Goal: Check status: Check status

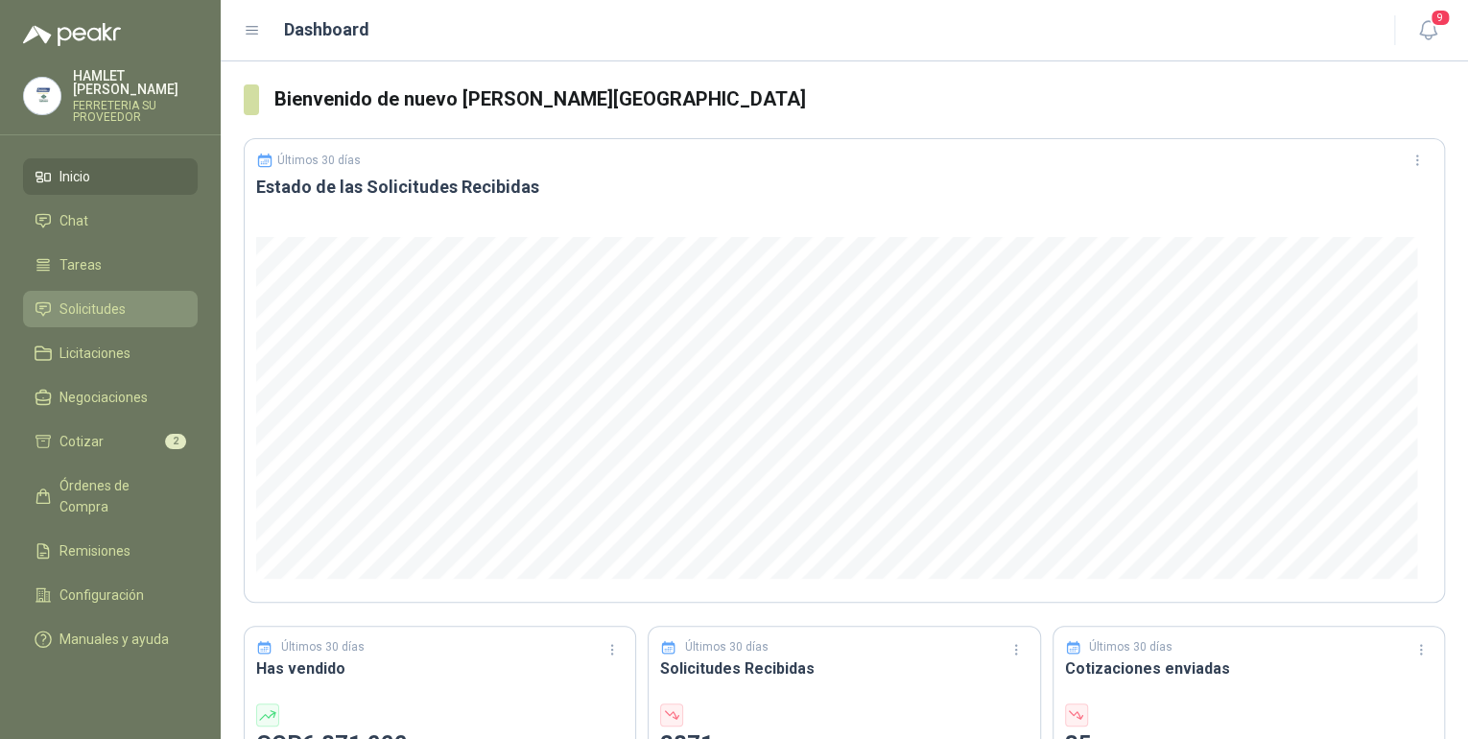
click at [145, 298] on li "Solicitudes" at bounding box center [111, 308] width 152 height 21
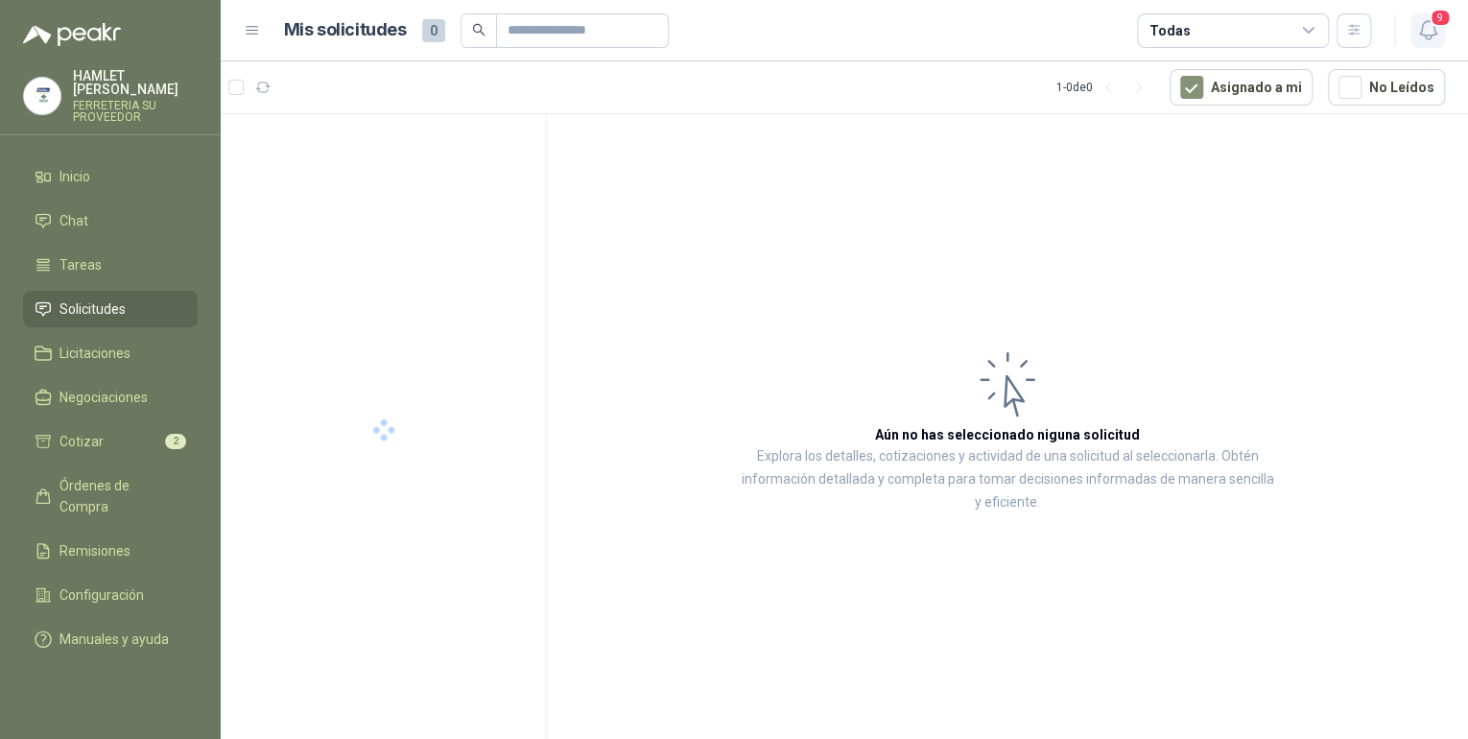
click at [1425, 28] on icon "button" at bounding box center [1428, 30] width 24 height 24
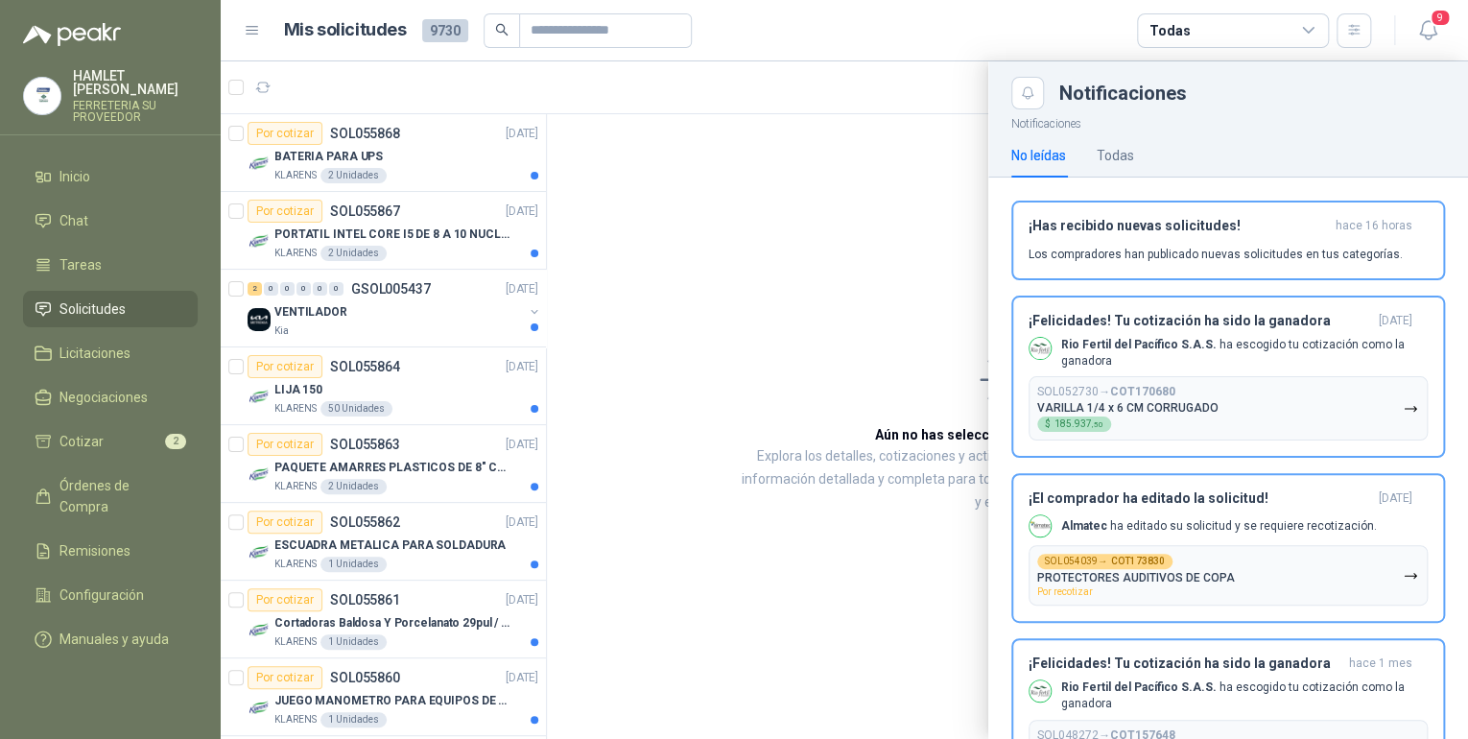
click at [885, 53] on header "Mis solicitudes 9730 Todas 9" at bounding box center [844, 30] width 1247 height 61
click at [1028, 96] on icon "Close" at bounding box center [1028, 93] width 12 height 12
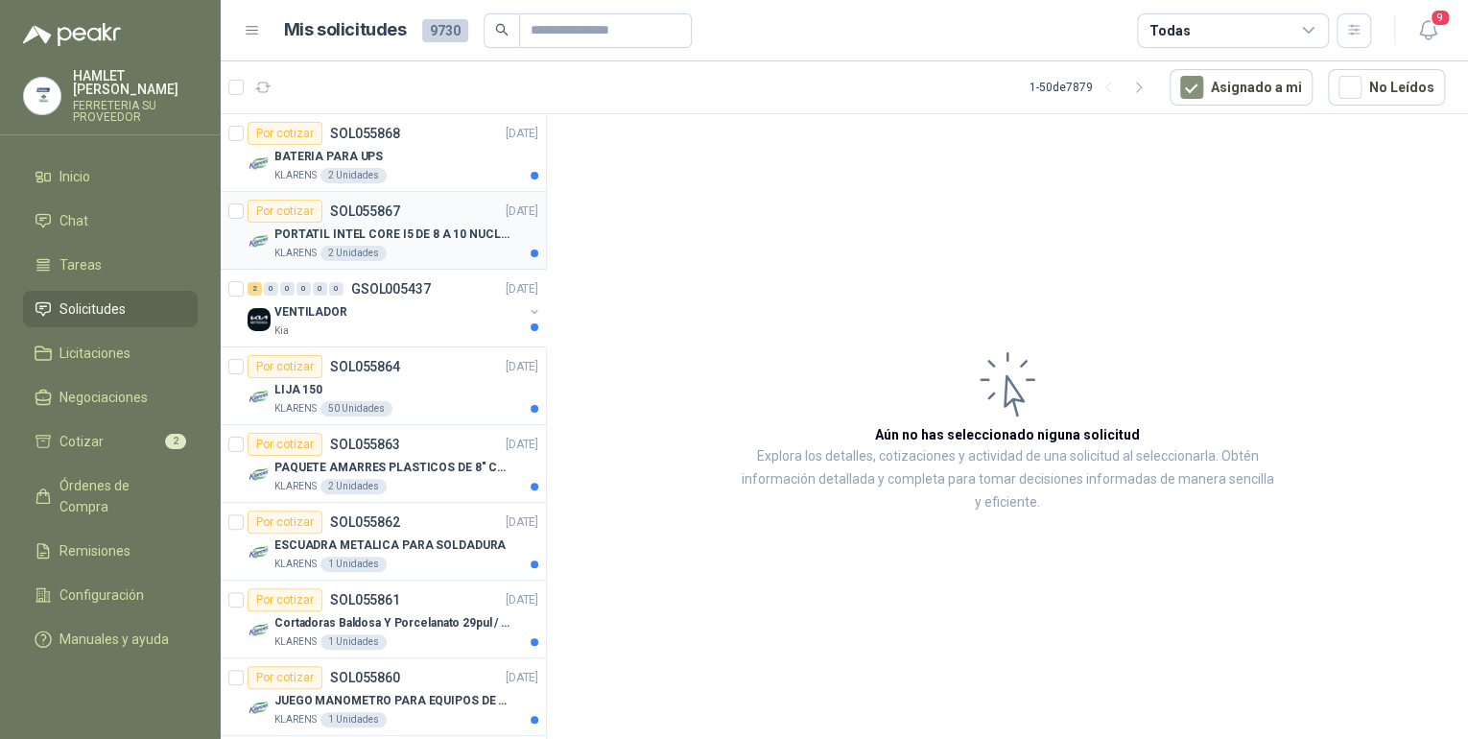
click at [425, 246] on div "KLARENS 2 Unidades" at bounding box center [406, 253] width 264 height 15
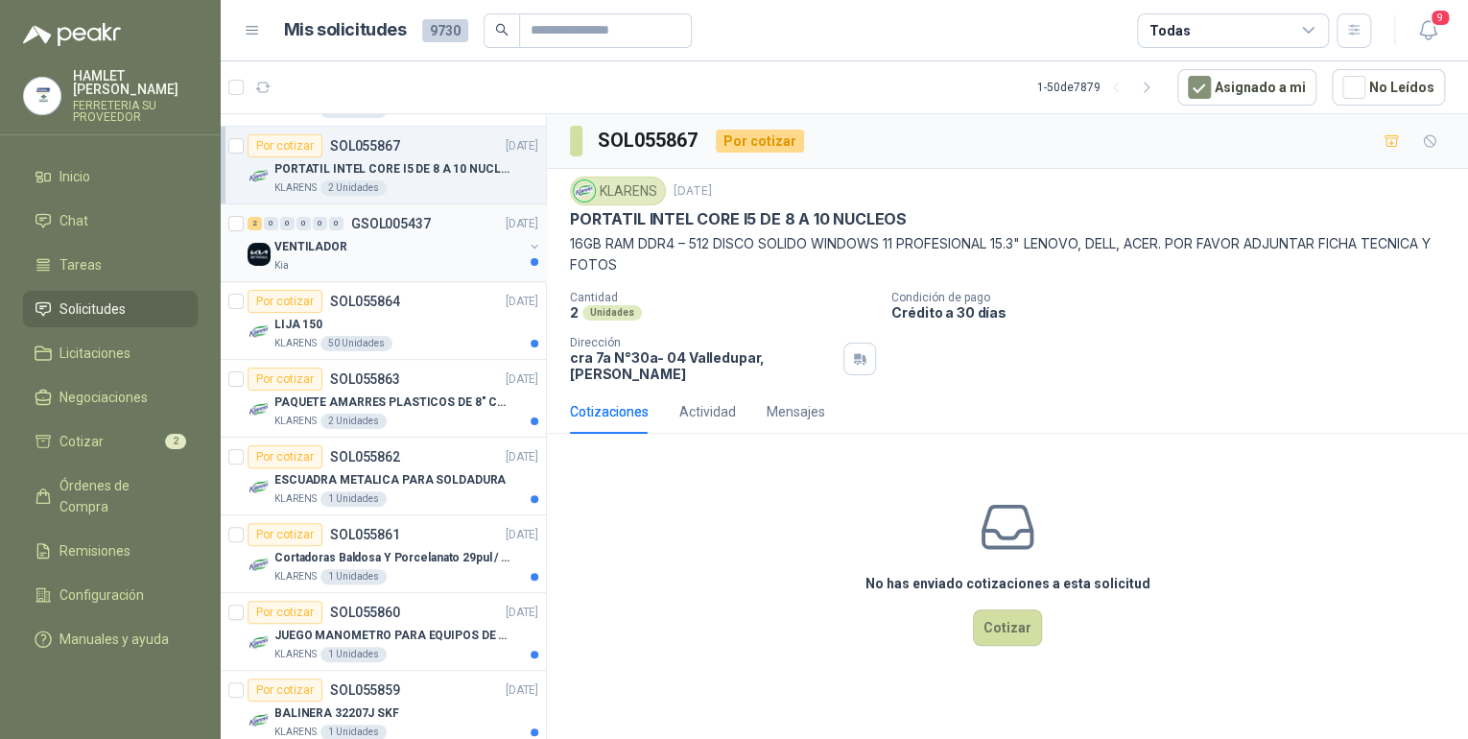
scroll to position [153, 0]
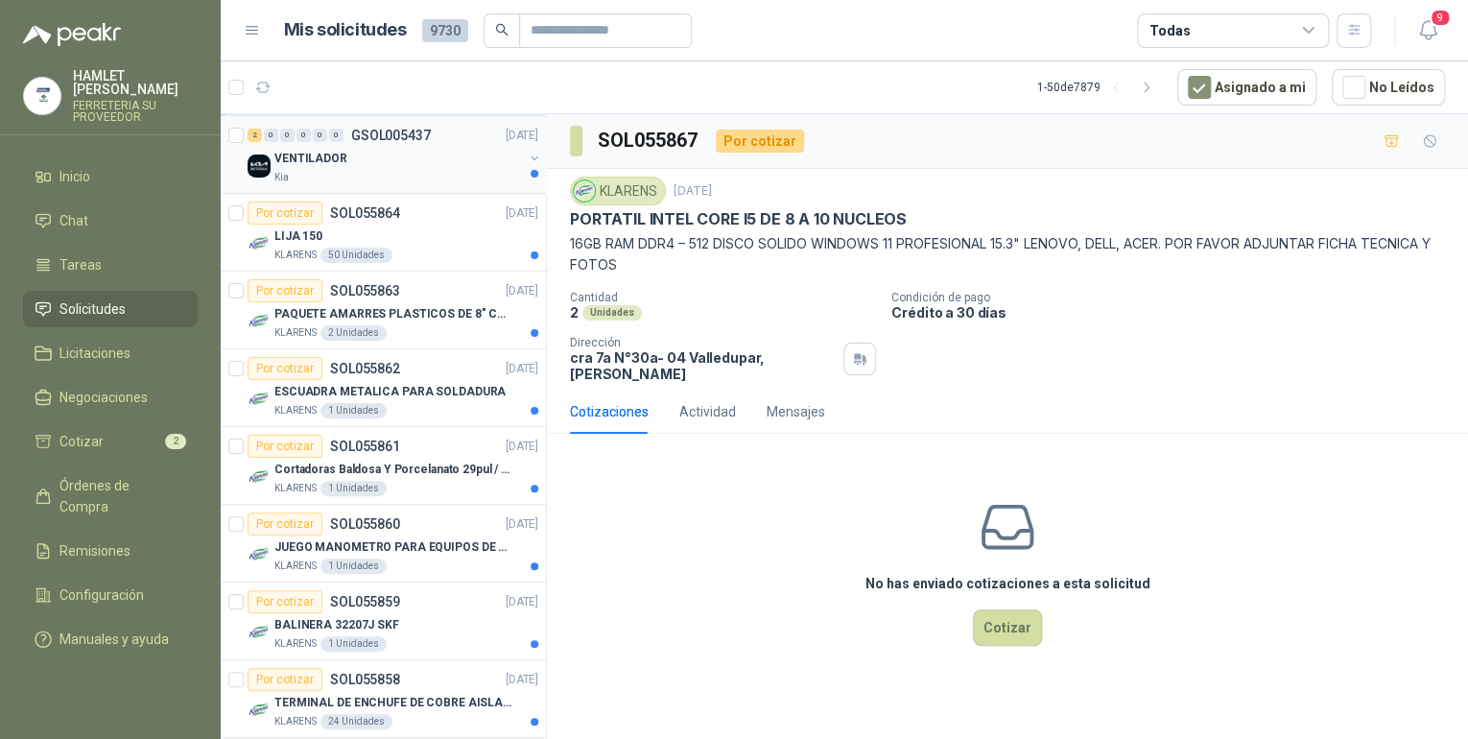
click at [453, 177] on div "Kia" at bounding box center [398, 177] width 248 height 15
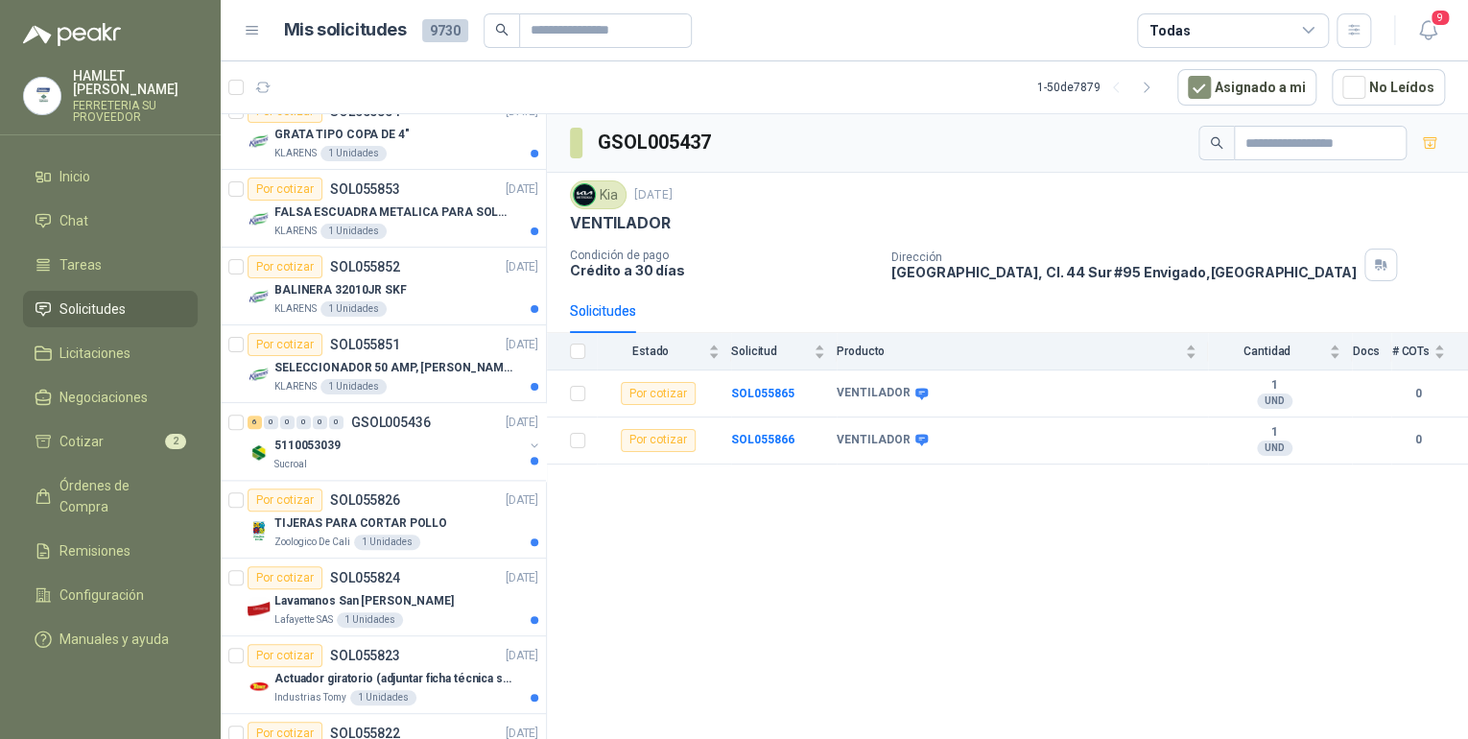
scroll to position [1074, 0]
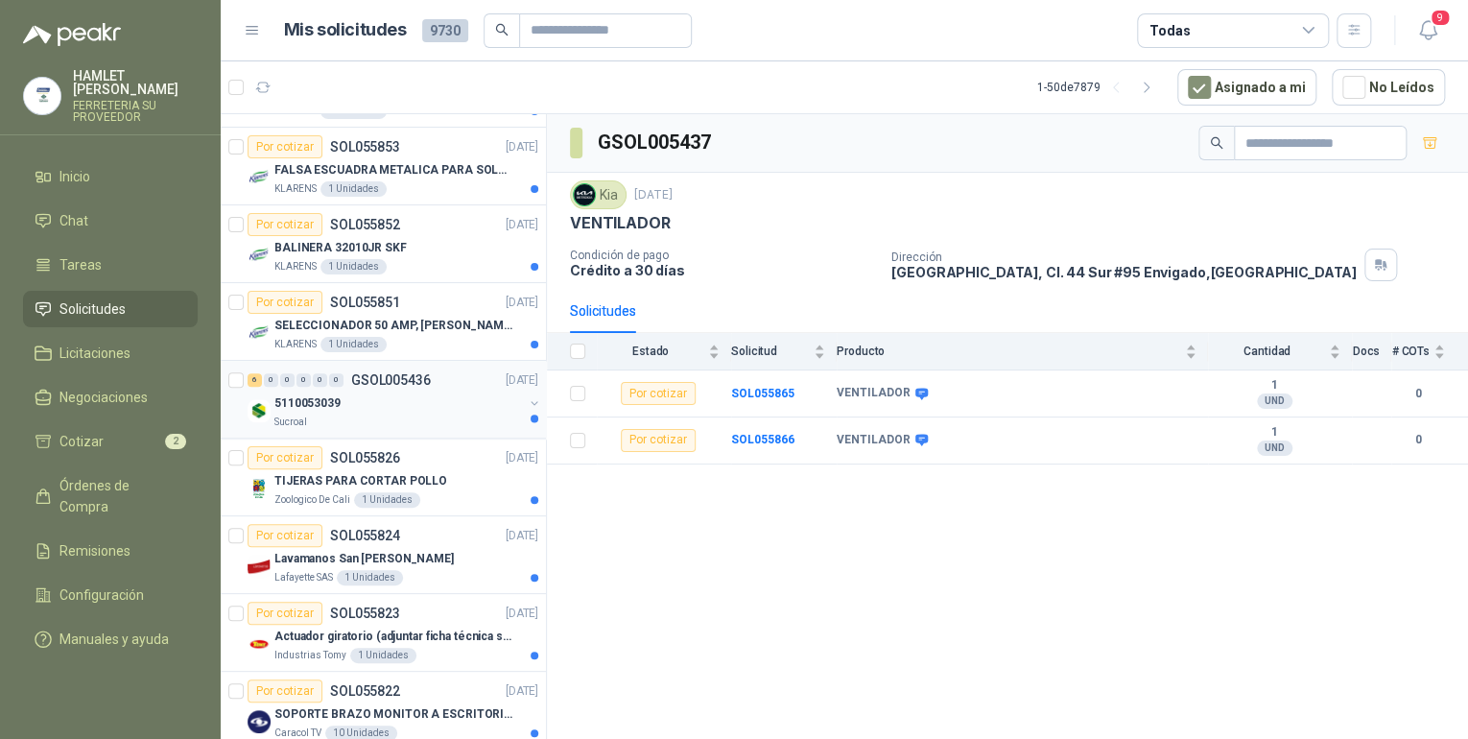
click at [431, 391] on div "5110053039" at bounding box center [398, 402] width 248 height 23
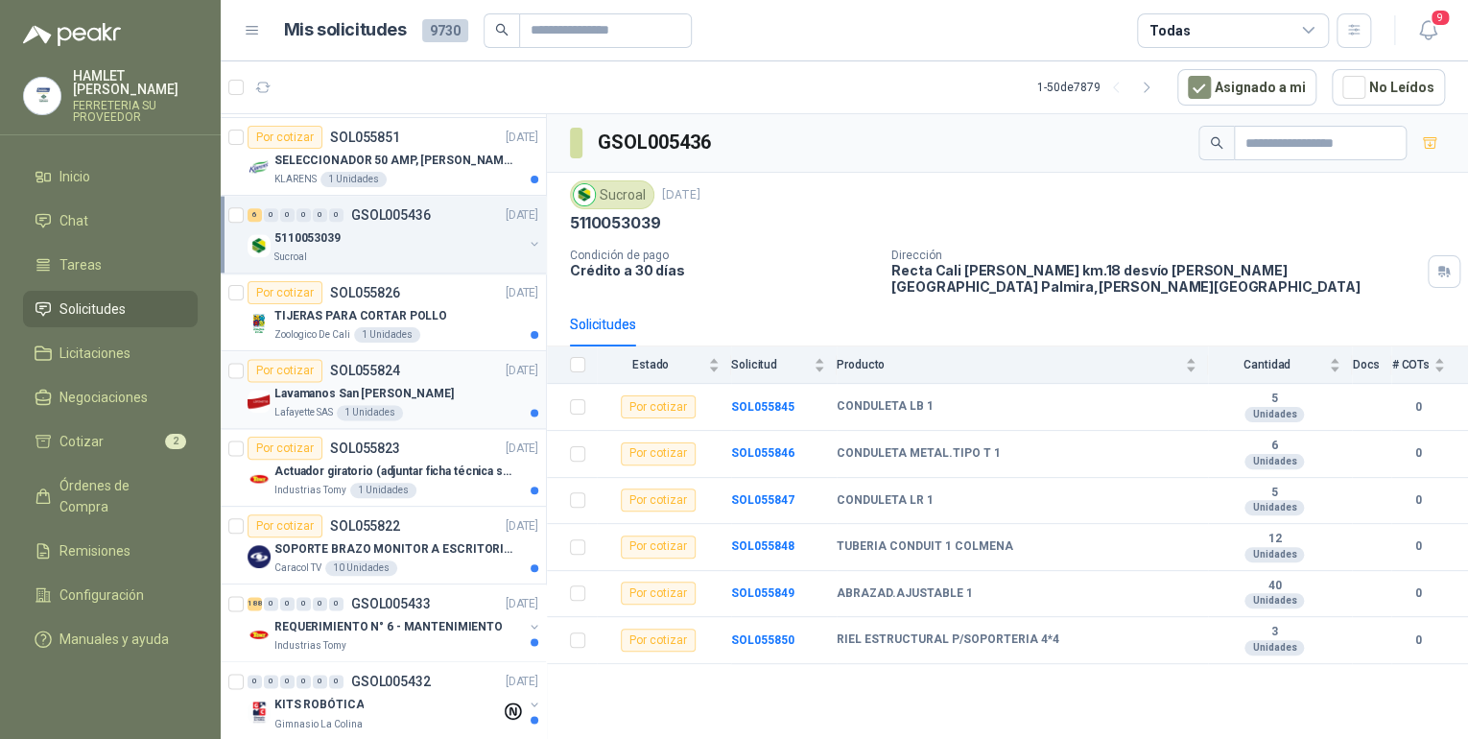
scroll to position [1304, 0]
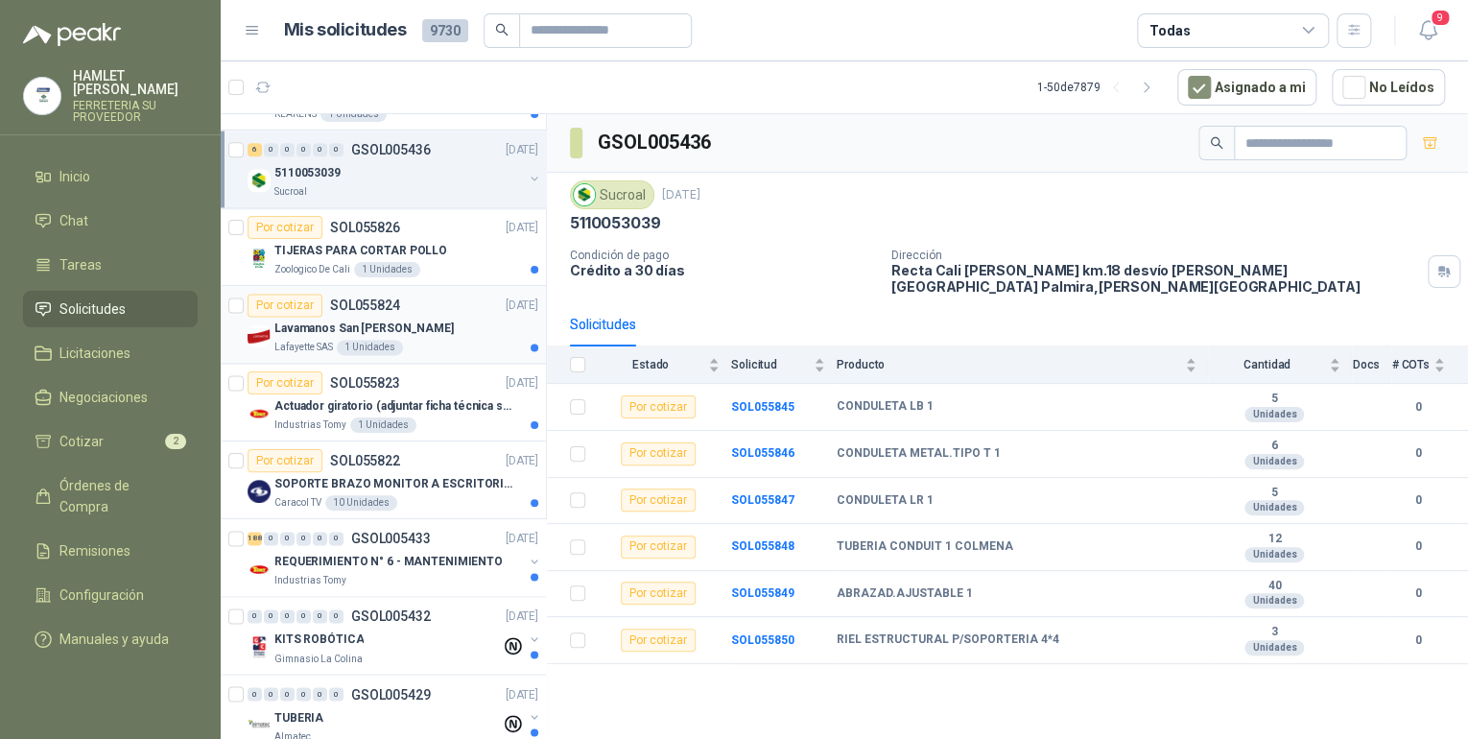
click at [455, 349] on div "Lafayette SAS 1 Unidades" at bounding box center [406, 347] width 264 height 15
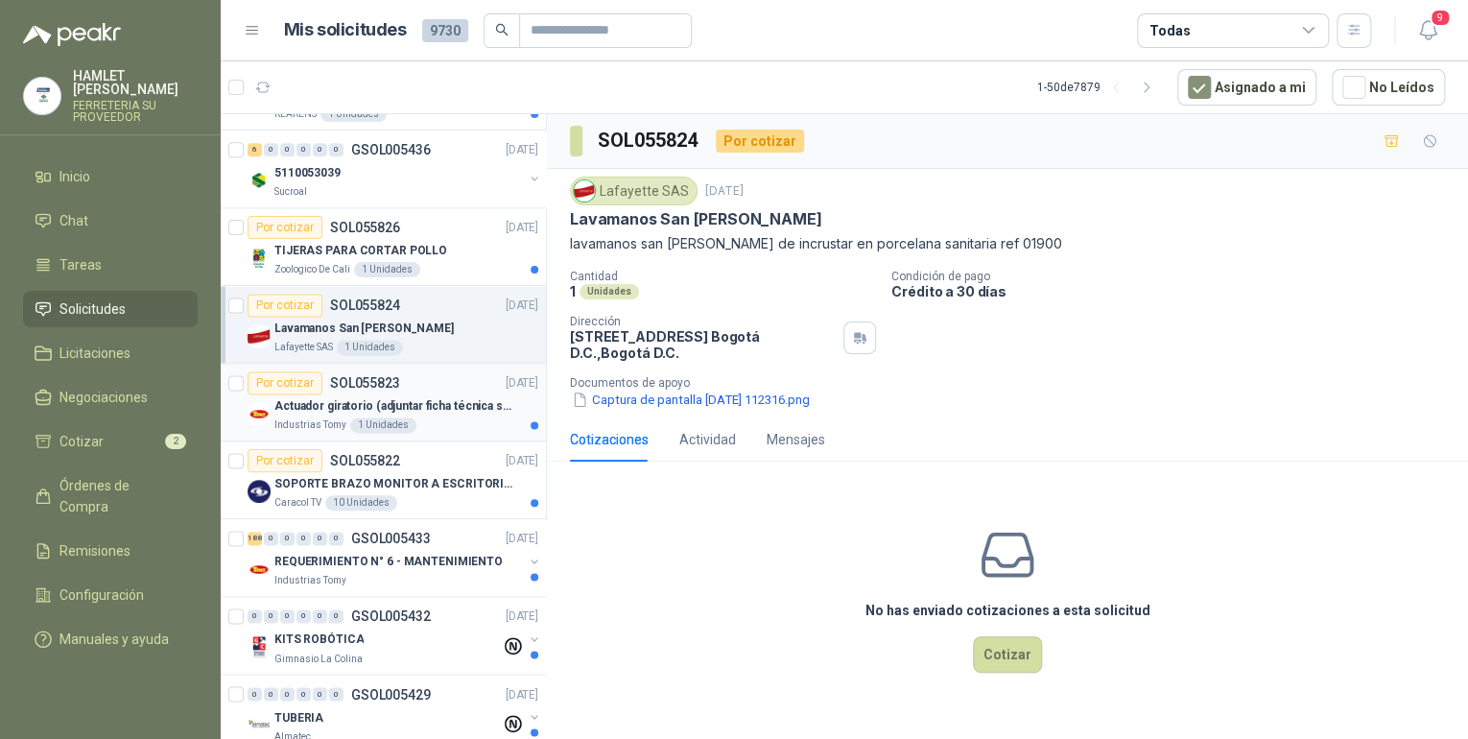
click at [478, 387] on div "Por cotizar SOL055823 [DATE]" at bounding box center [392, 382] width 291 height 23
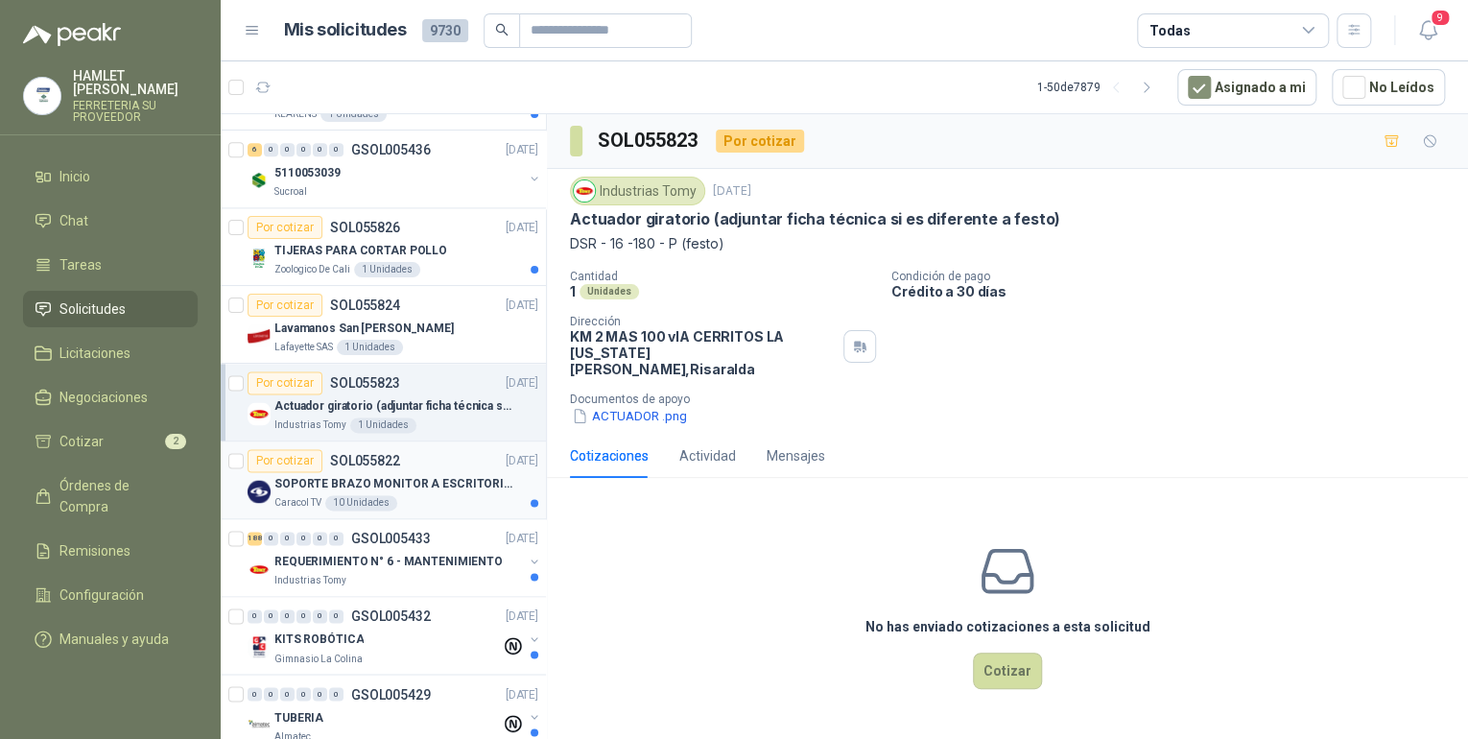
click at [455, 475] on p "SOPORTE BRAZO MONITOR A ESCRITORIO NBF80" at bounding box center [393, 484] width 239 height 18
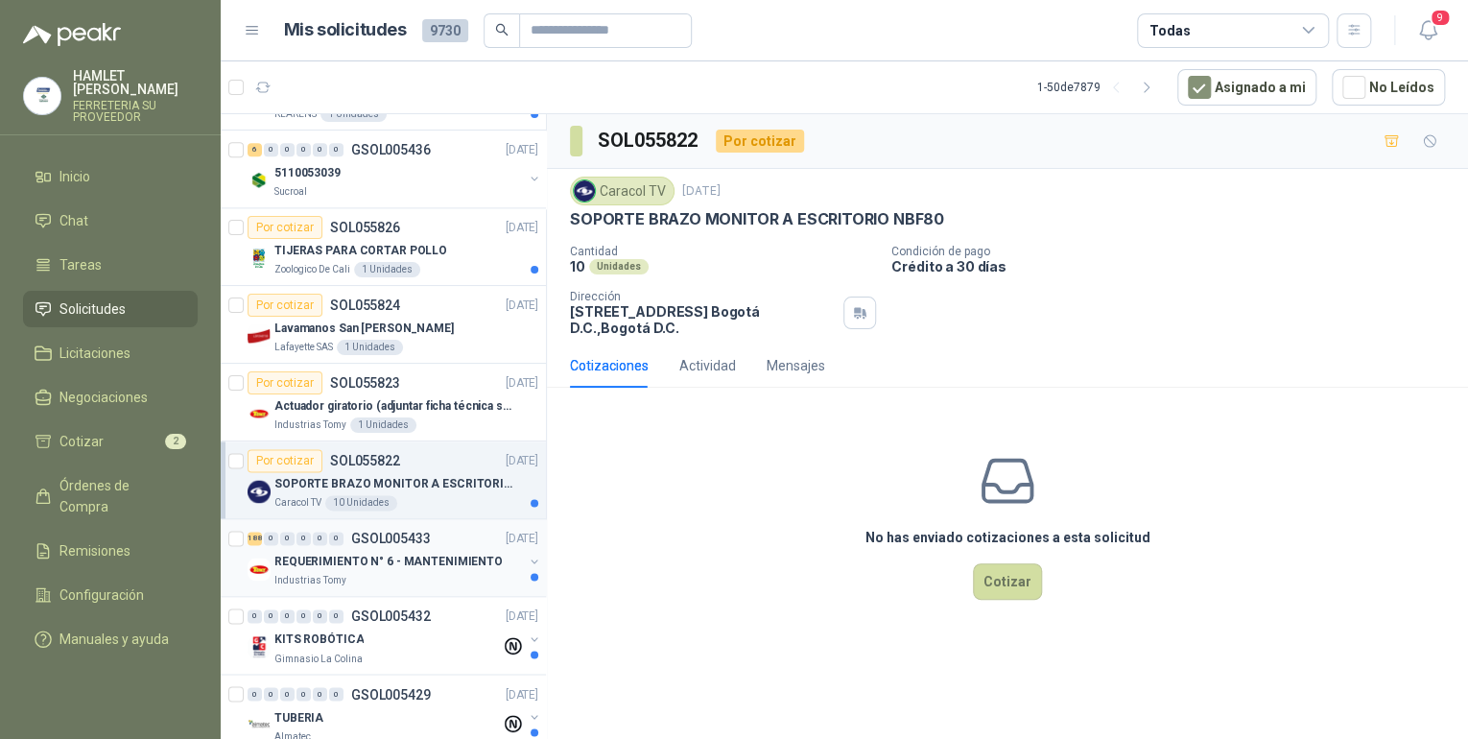
click at [429, 552] on p "REQUERIMIENTO N° 6 - MANTENIMIENTO" at bounding box center [388, 561] width 228 height 18
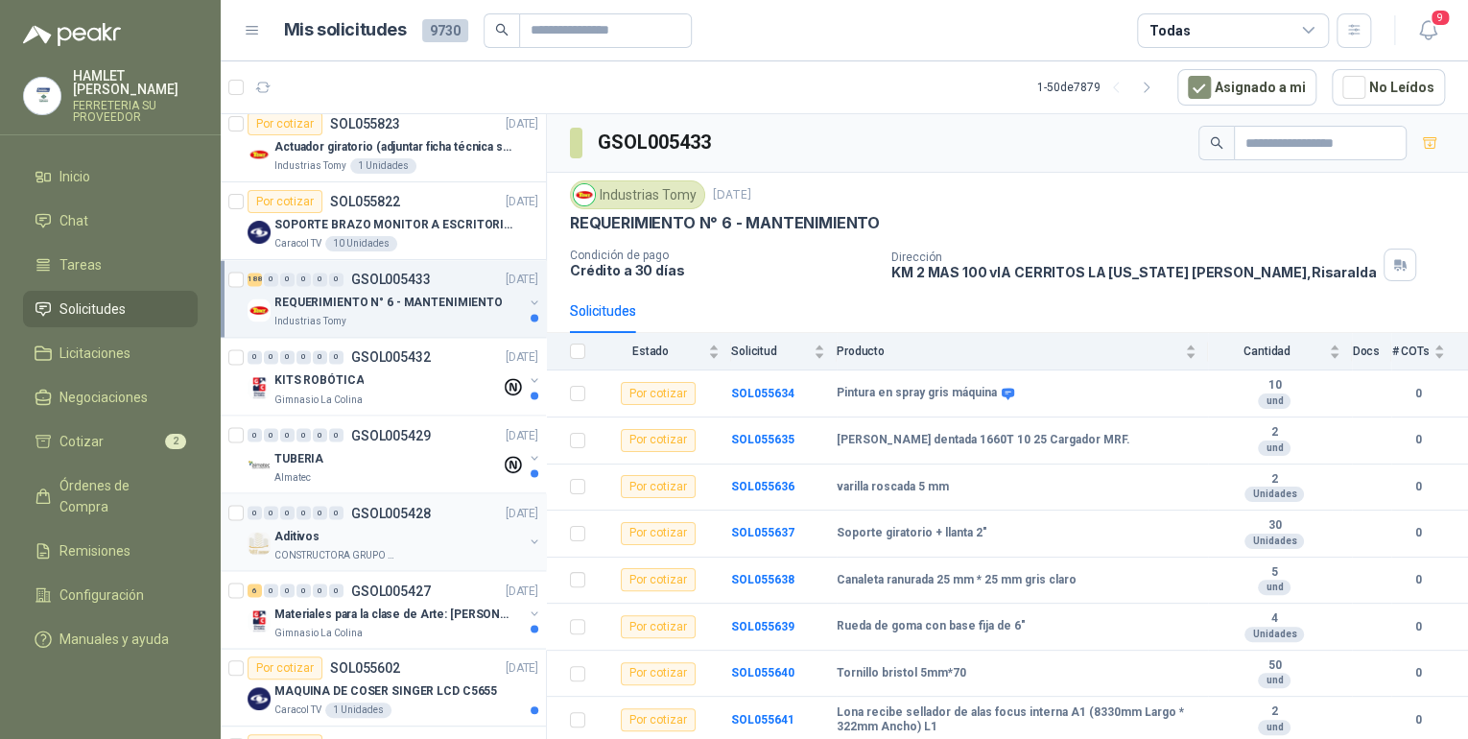
scroll to position [1688, 0]
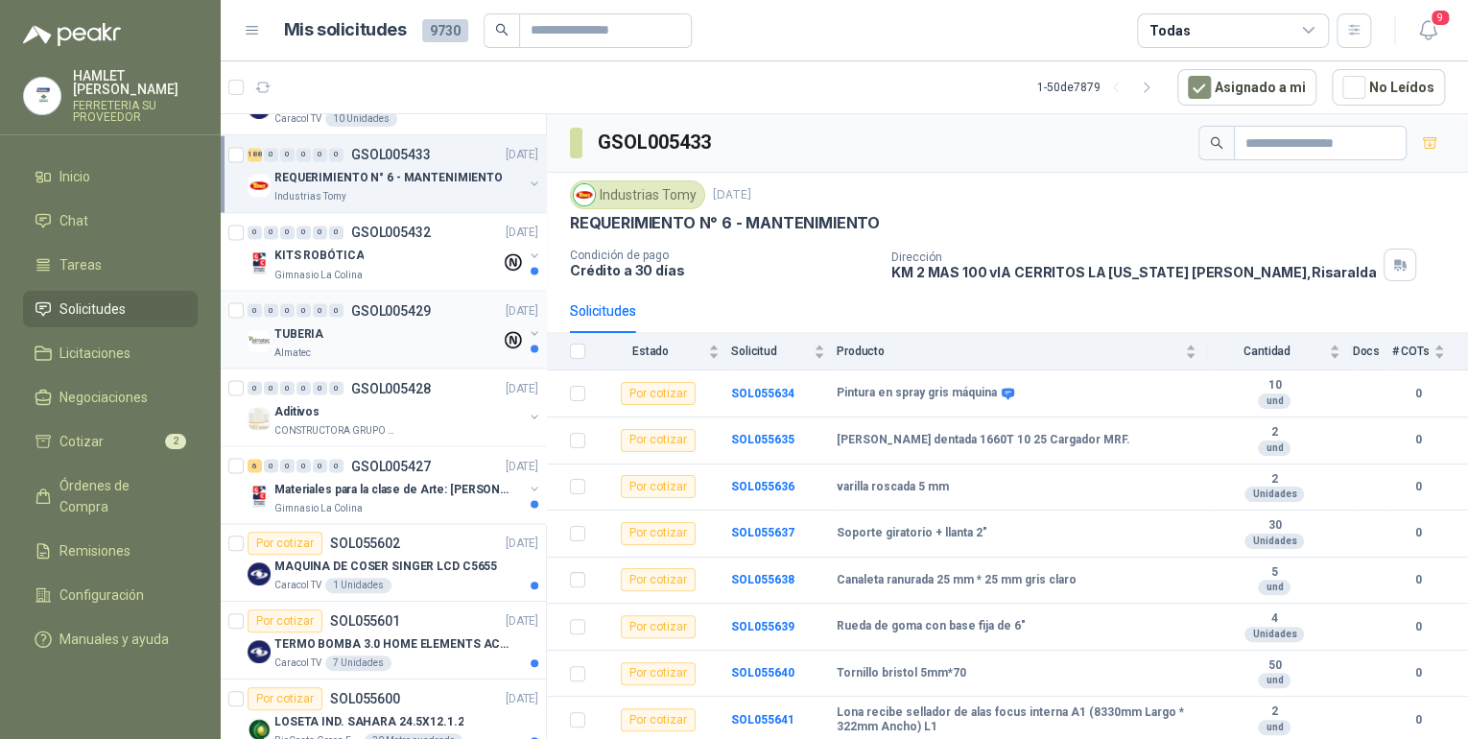
click at [362, 345] on div "Almatec" at bounding box center [387, 351] width 226 height 15
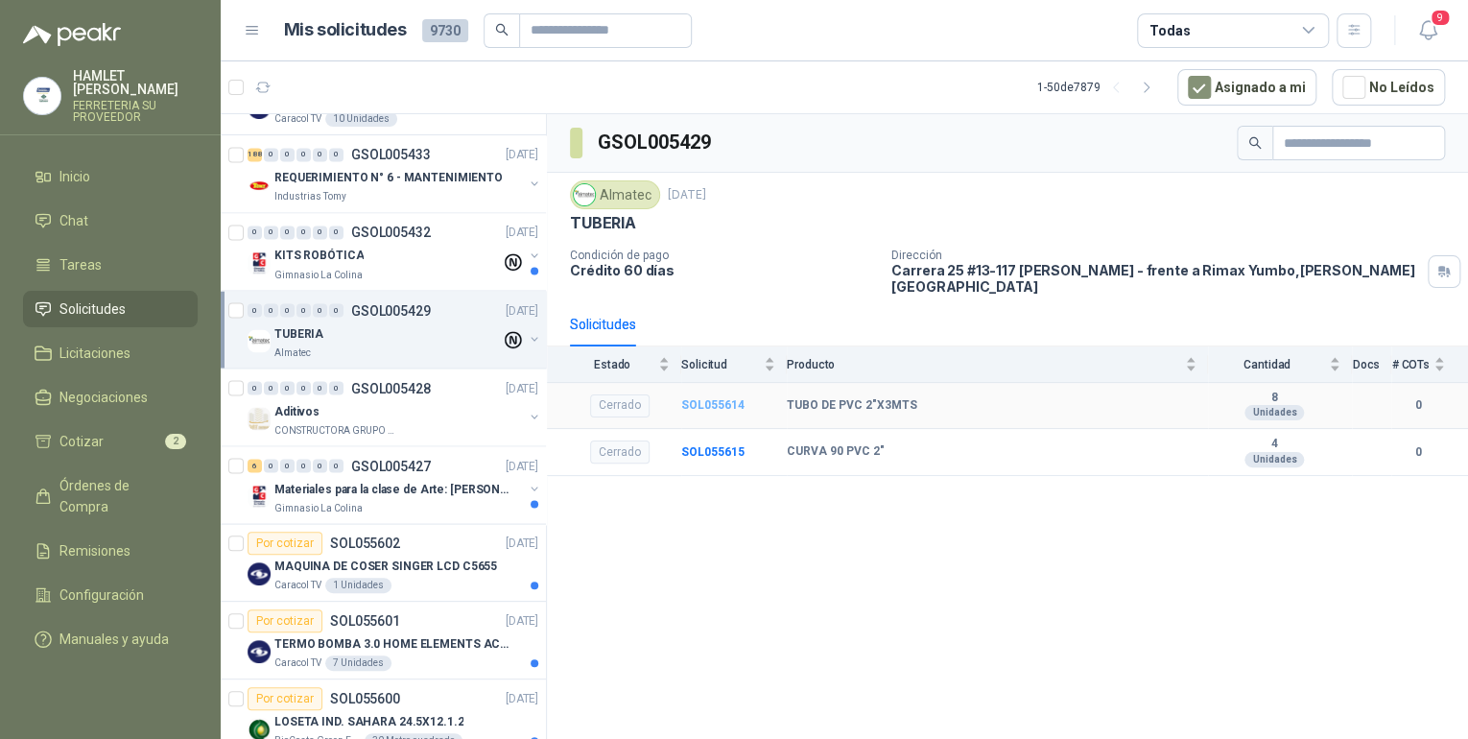
click at [710, 398] on b "SOL055614" at bounding box center [712, 404] width 63 height 13
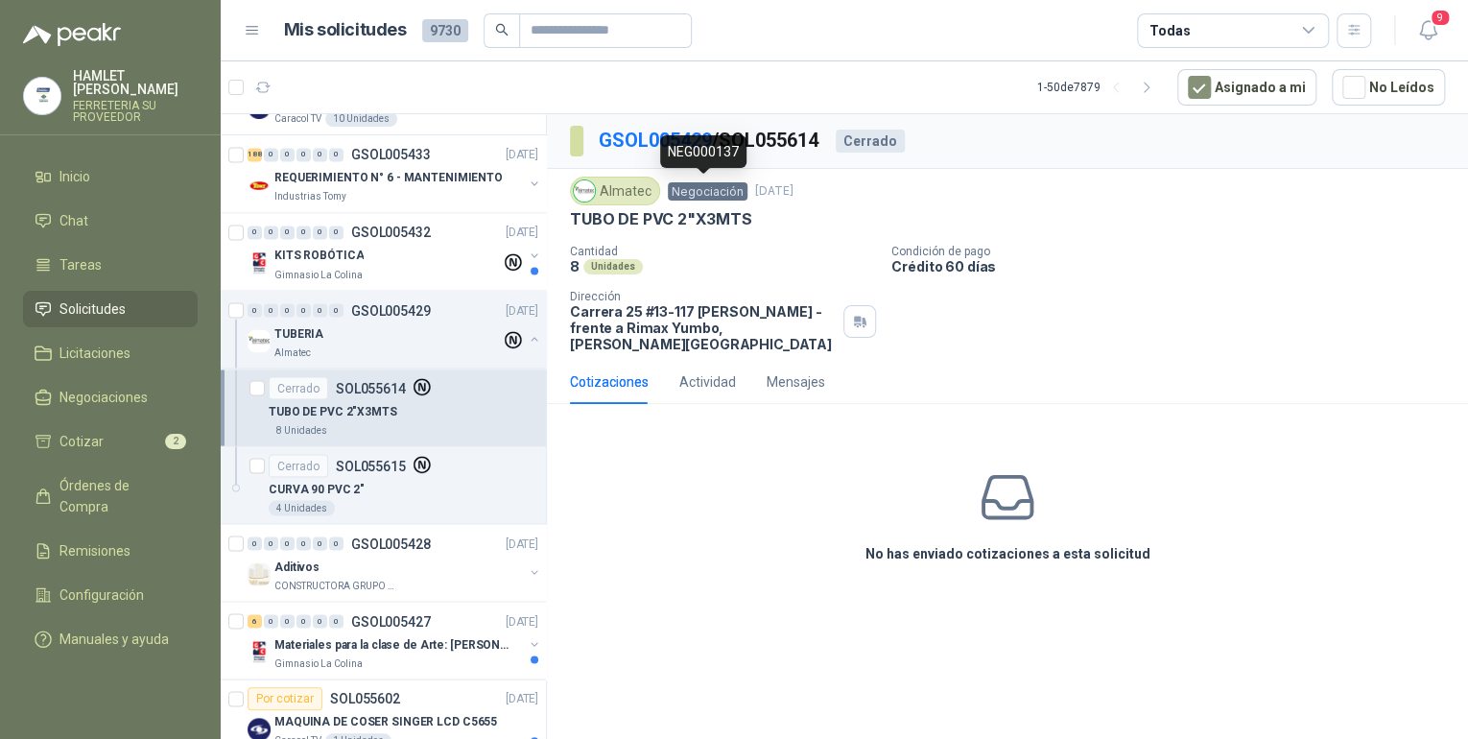
click at [695, 185] on span "Negociación" at bounding box center [708, 191] width 80 height 18
